Goal: Find specific page/section: Find specific page/section

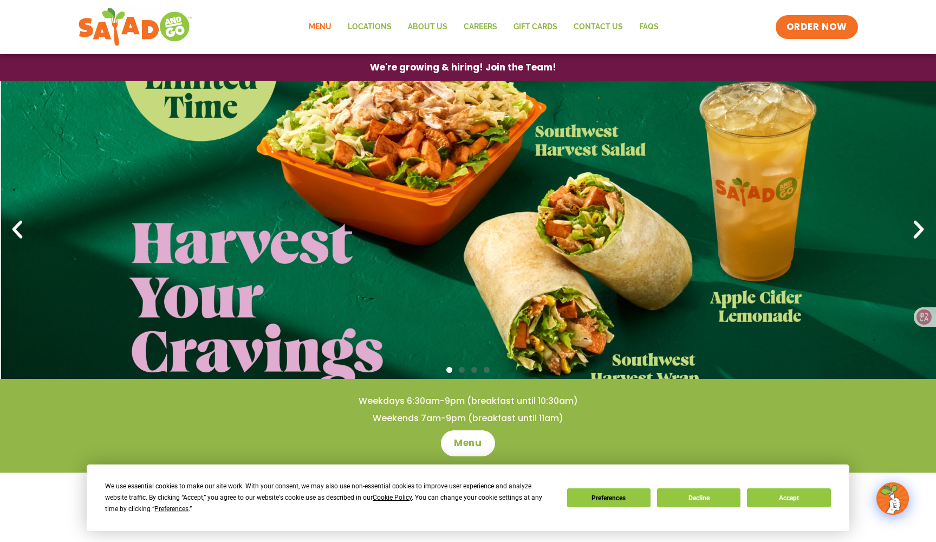
click at [319, 26] on link "Menu" at bounding box center [320, 27] width 39 height 25
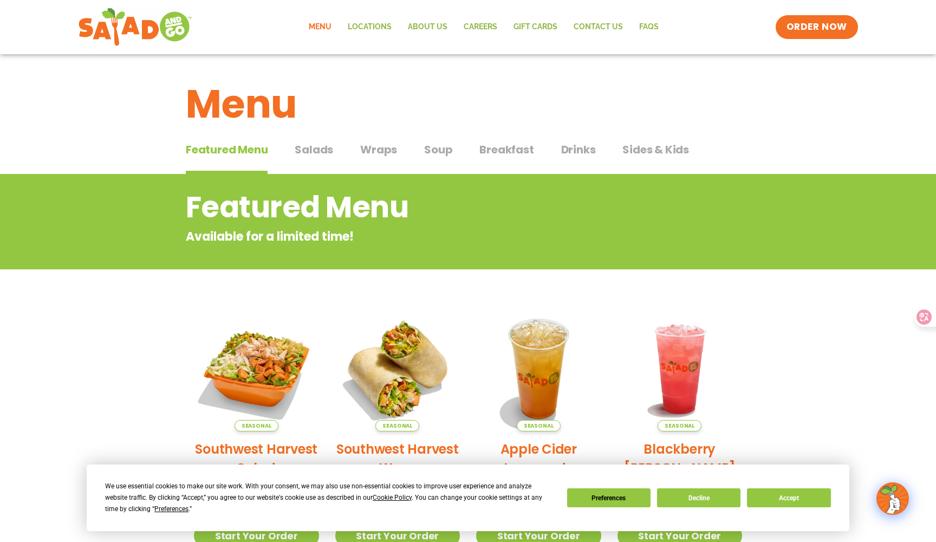
click at [321, 152] on span "Salads" at bounding box center [314, 149] width 38 height 16
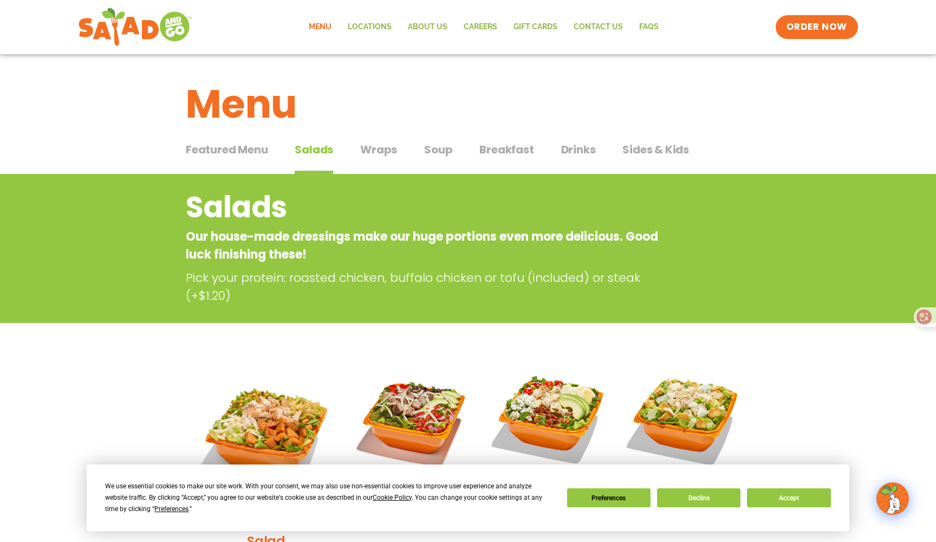
click at [378, 152] on span "Wraps" at bounding box center [378, 149] width 37 height 16
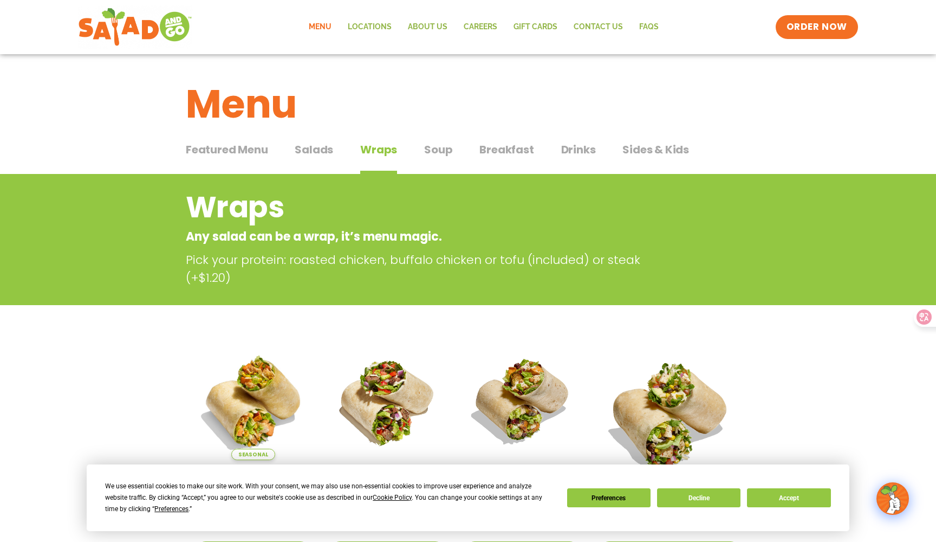
click at [438, 151] on span "Soup" at bounding box center [438, 149] width 28 height 16
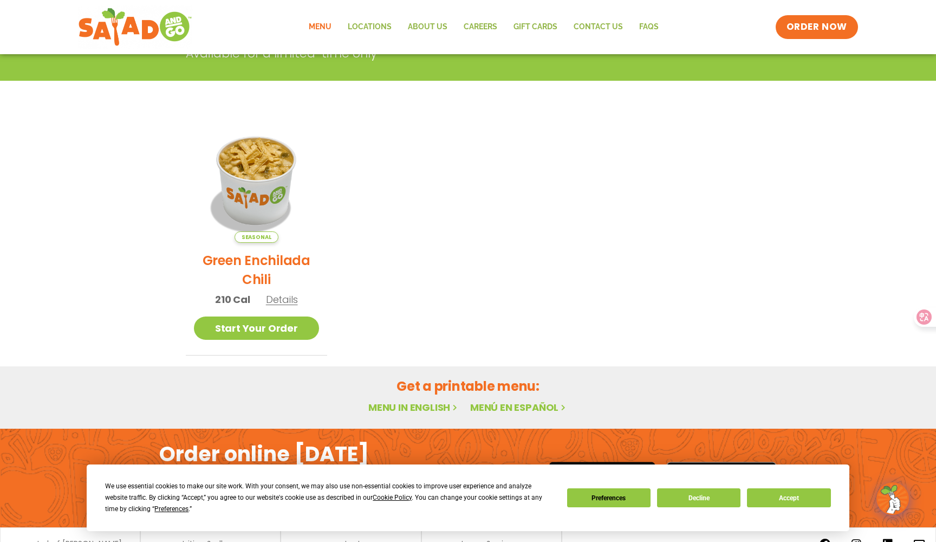
scroll to position [213, 0]
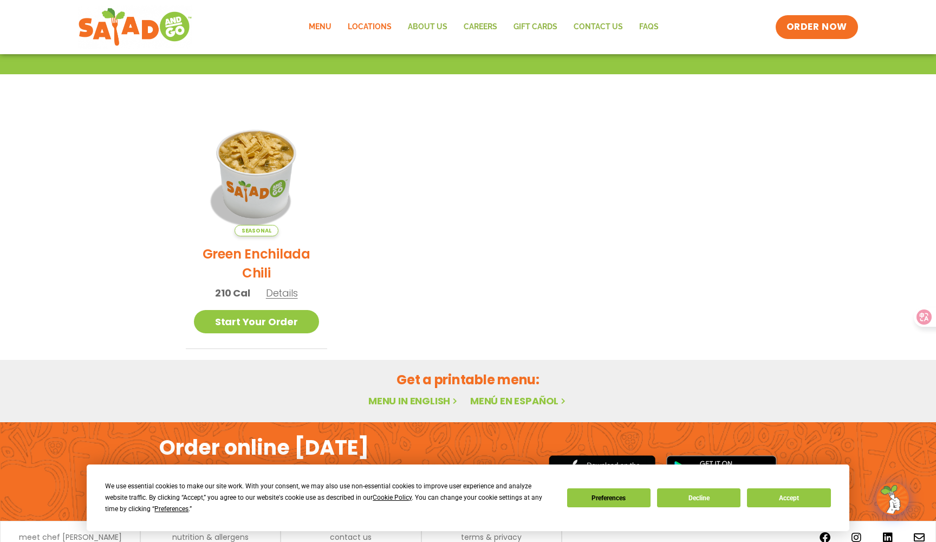
click at [363, 25] on link "Locations" at bounding box center [370, 27] width 60 height 25
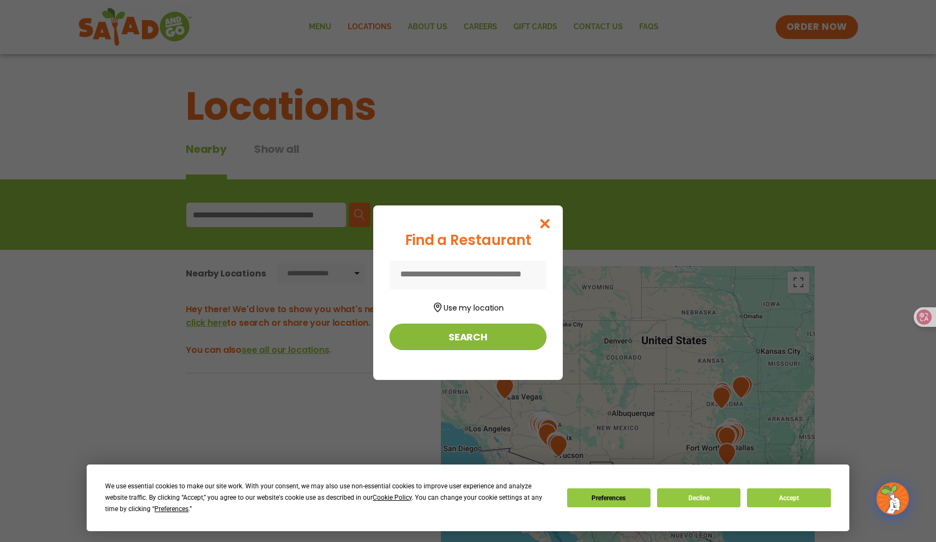
click at [483, 340] on button "Search" at bounding box center [467, 336] width 157 height 27
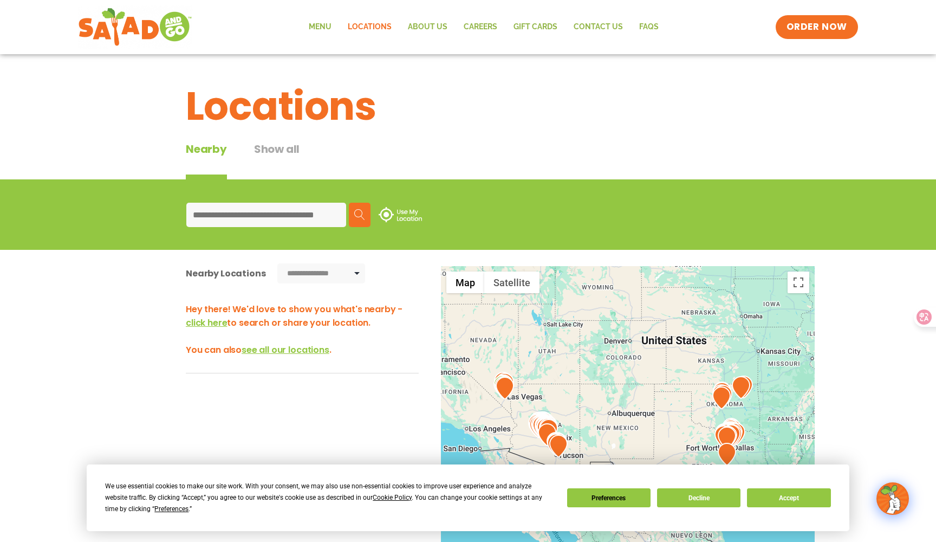
click at [264, 213] on input at bounding box center [266, 215] width 160 height 24
click at [400, 213] on button "Use My Location" at bounding box center [400, 215] width 54 height 24
click at [257, 208] on input at bounding box center [266, 215] width 160 height 24
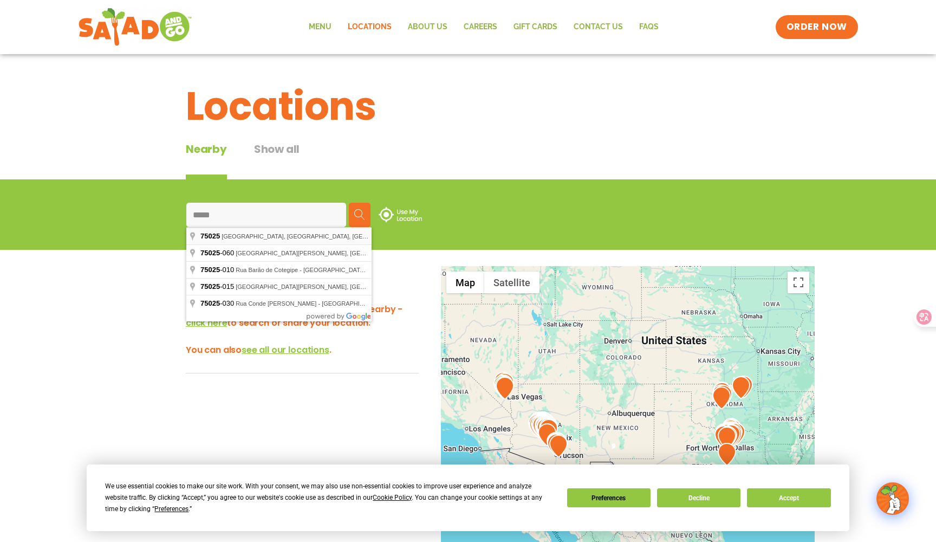
type input "**********"
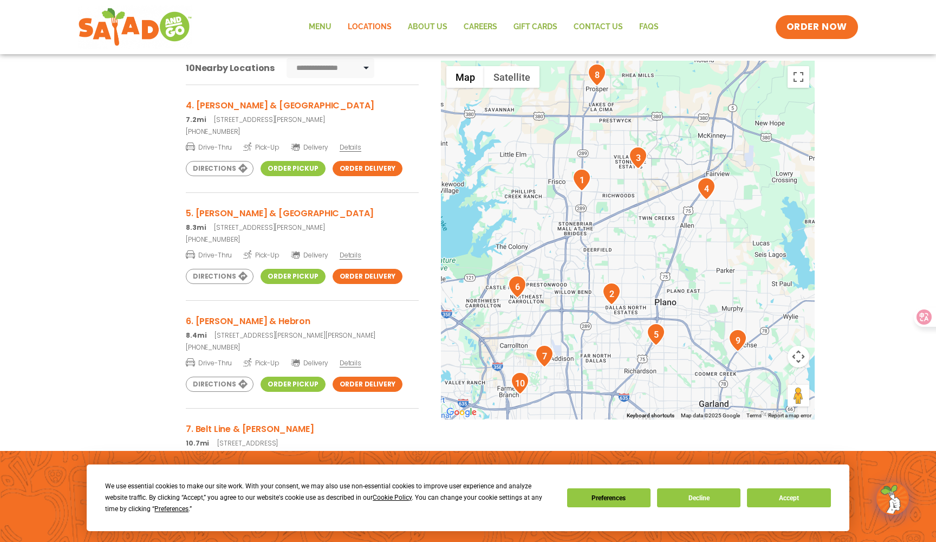
scroll to position [311, 0]
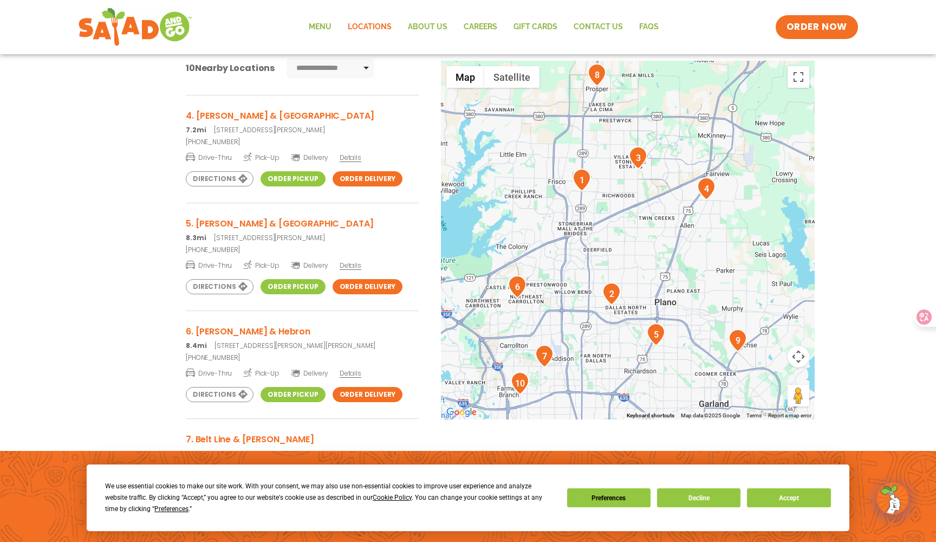
click at [629, 255] on div at bounding box center [628, 240] width 374 height 359
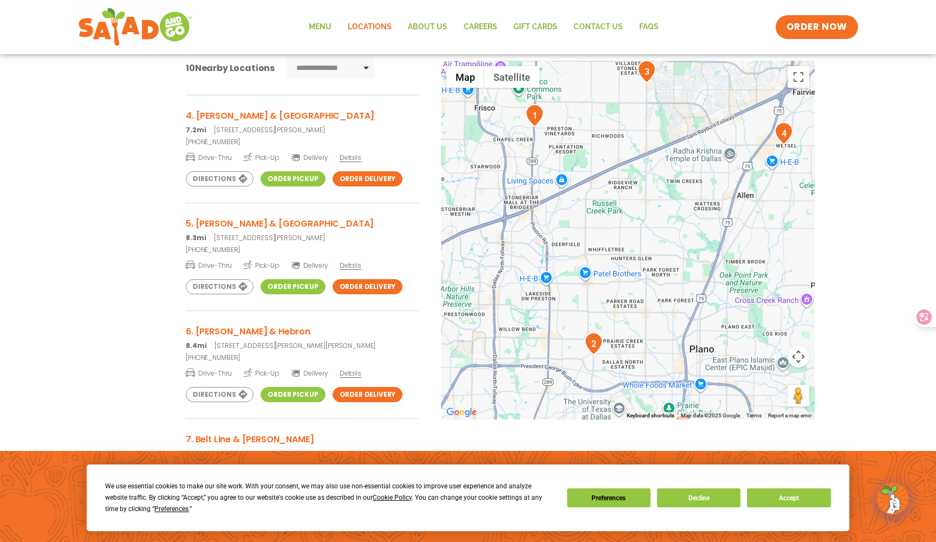
click at [647, 216] on div at bounding box center [628, 240] width 374 height 359
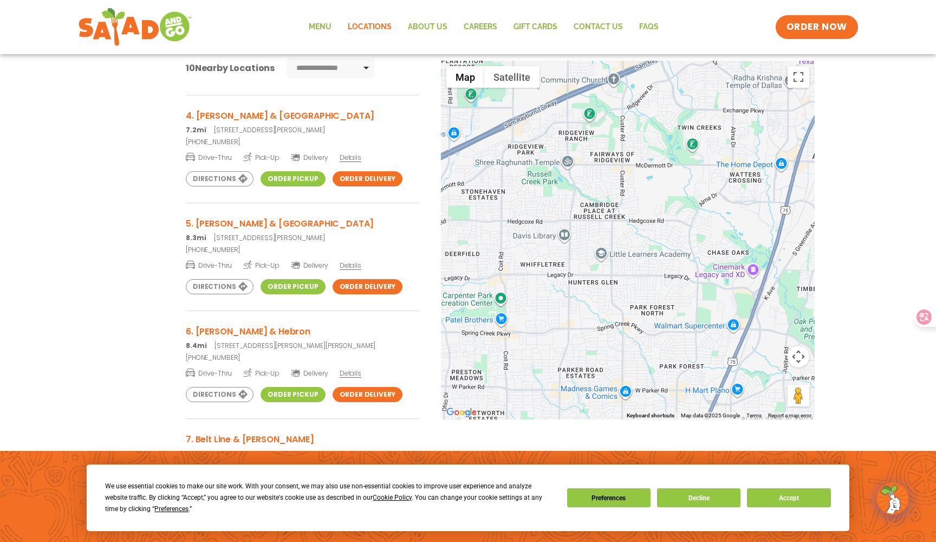
drag, startPoint x: 706, startPoint y: 222, endPoint x: 683, endPoint y: 202, distance: 30.7
click at [683, 202] on div at bounding box center [628, 240] width 374 height 359
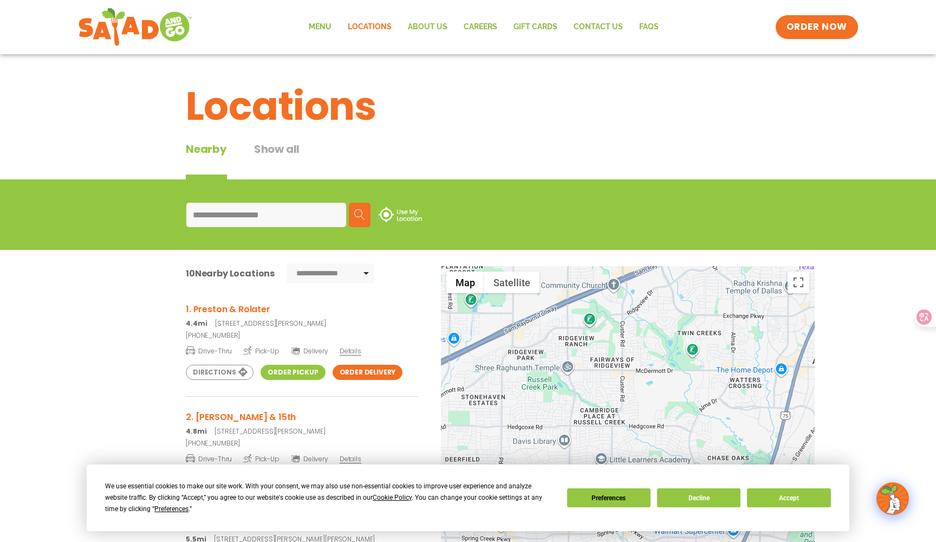
scroll to position [0, 0]
click at [605, 405] on div at bounding box center [628, 445] width 374 height 359
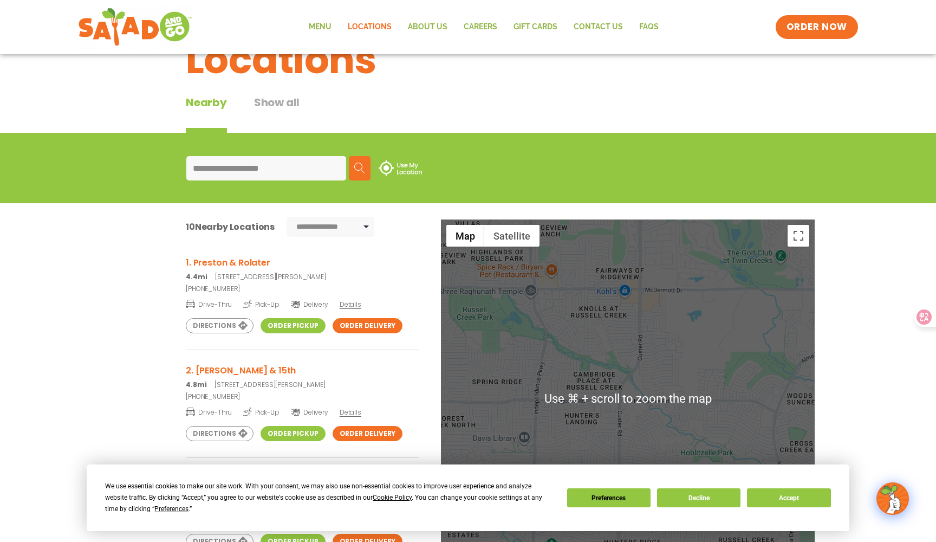
scroll to position [41, 0]
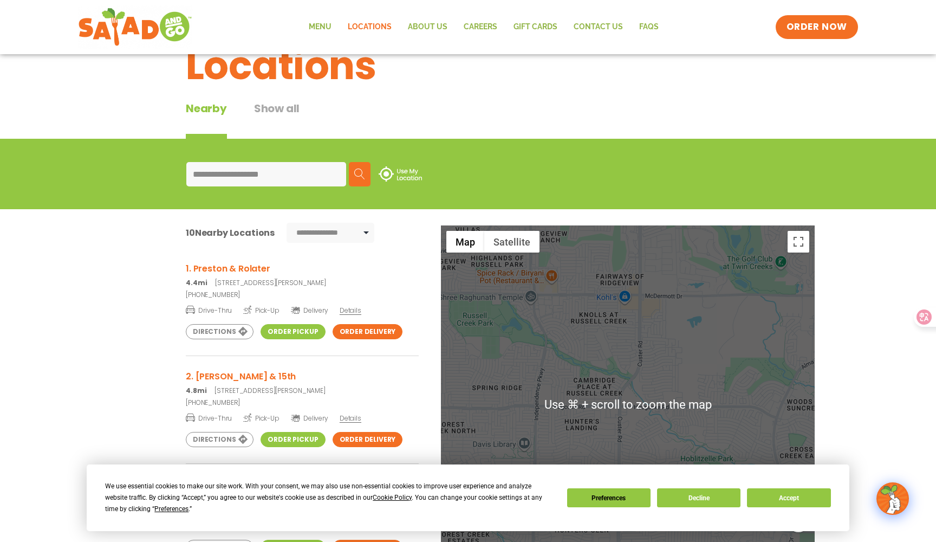
click at [663, 299] on div at bounding box center [628, 404] width 374 height 359
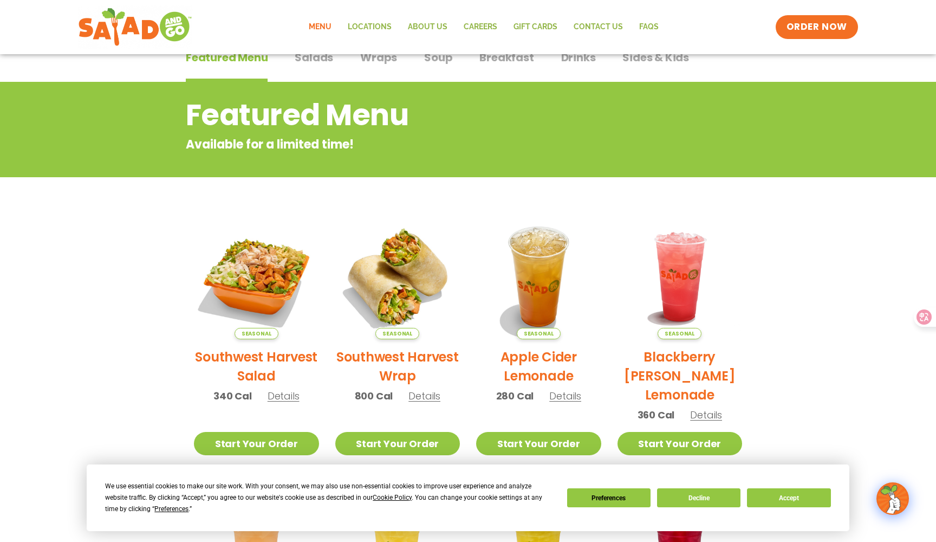
scroll to position [90, 0]
